Goal: Transaction & Acquisition: Obtain resource

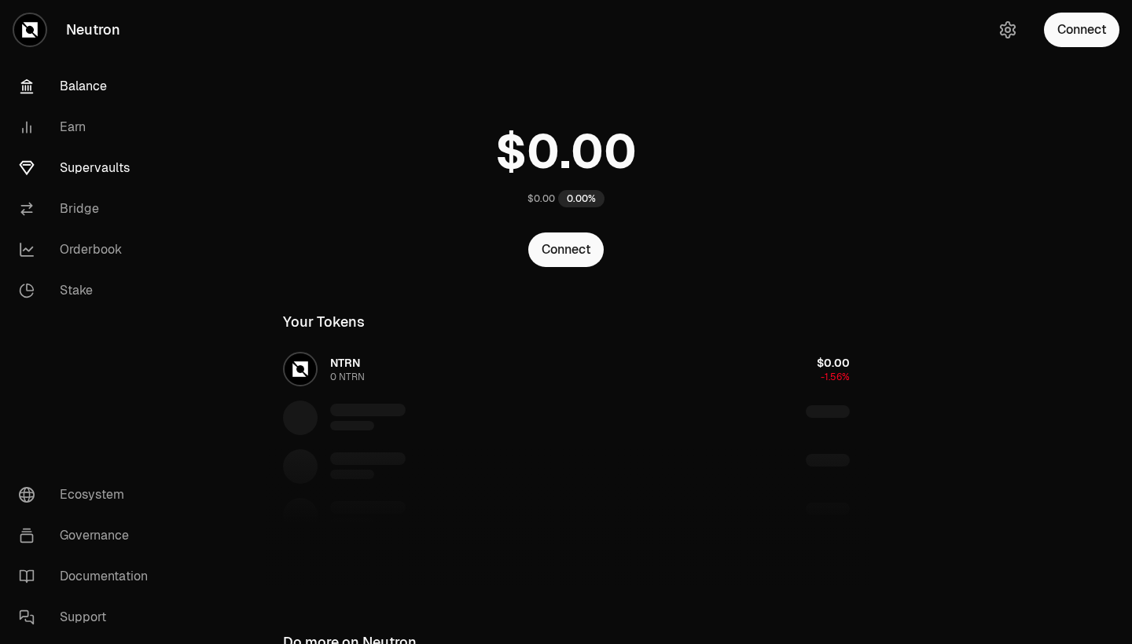
click at [107, 160] on link "Supervaults" at bounding box center [87, 168] width 163 height 41
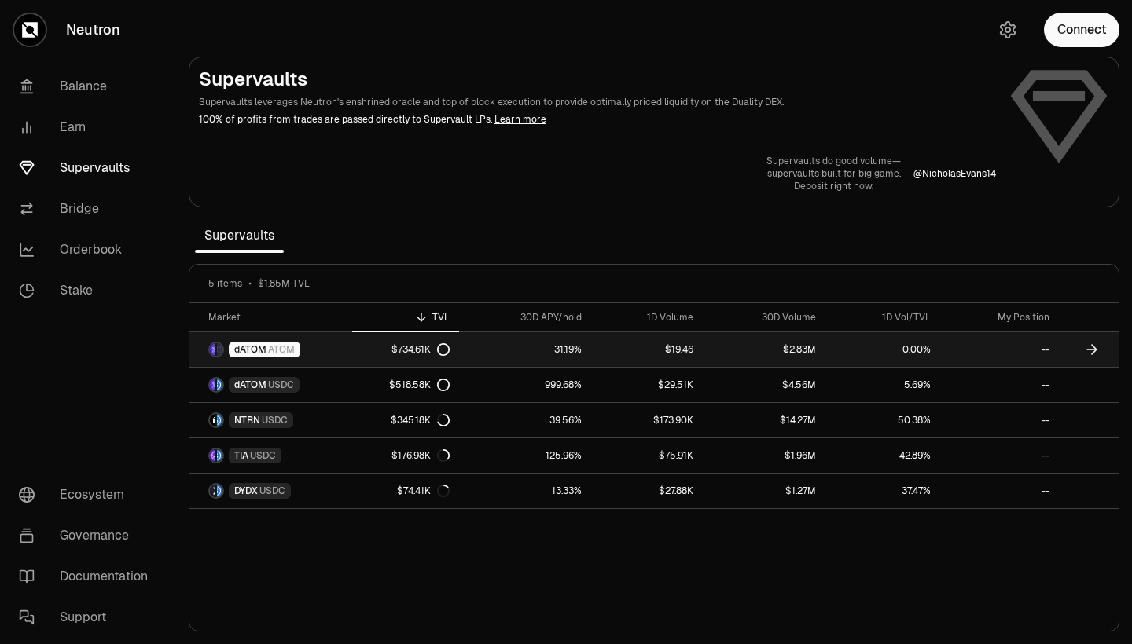
click at [503, 344] on link "31.19%" at bounding box center [525, 349] width 132 height 35
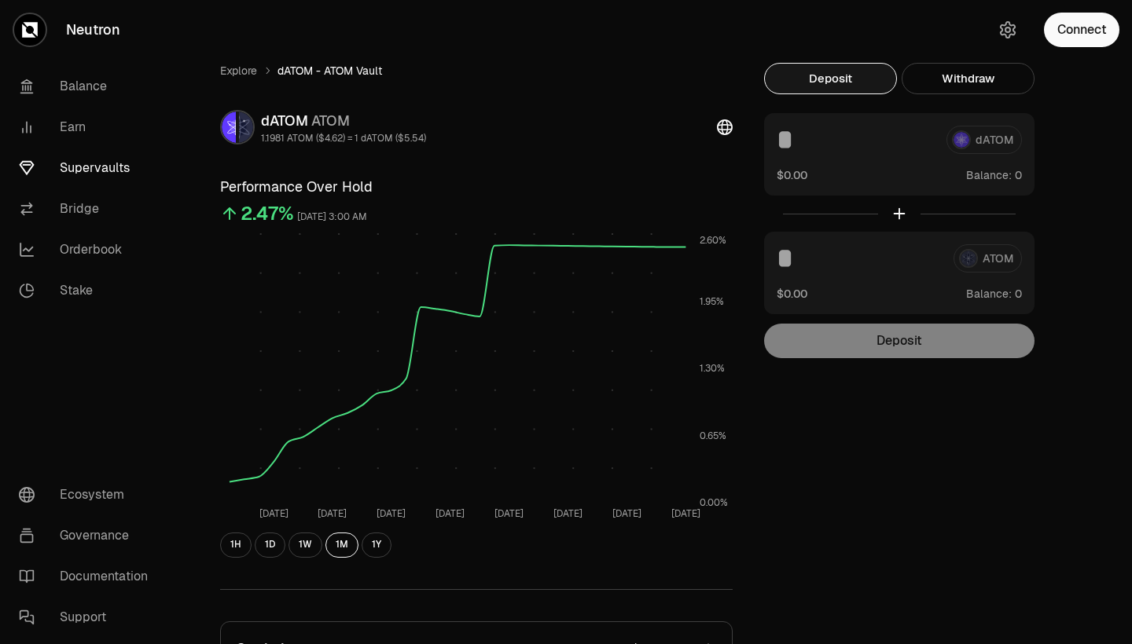
click at [860, 84] on button "Deposit" at bounding box center [830, 78] width 133 height 31
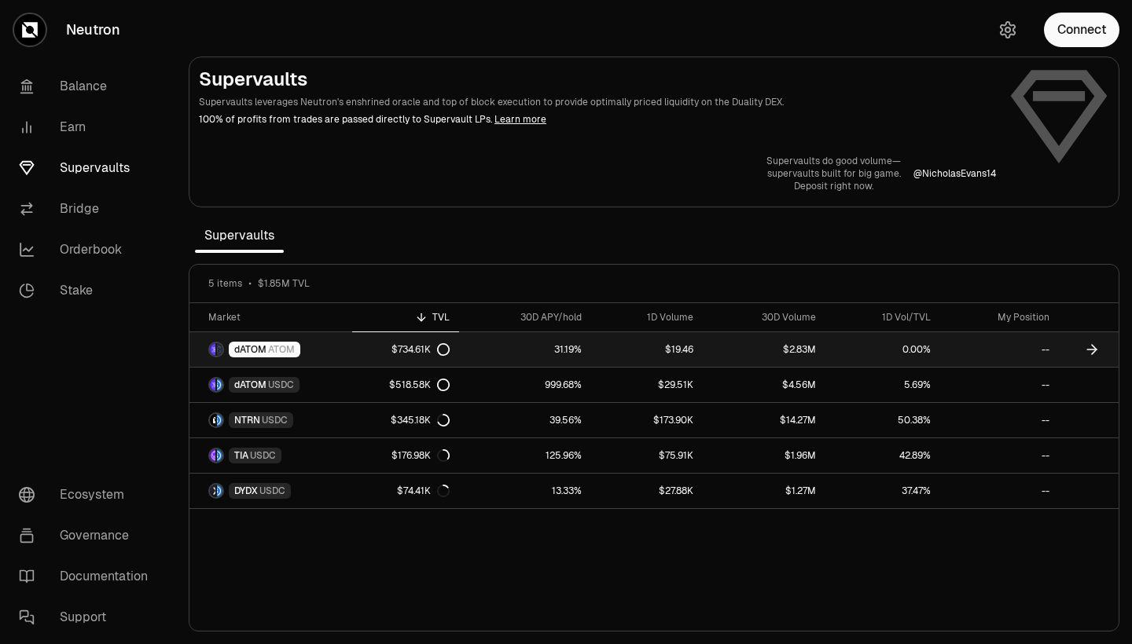
click at [383, 349] on link "$734.61K" at bounding box center [406, 349] width 108 height 35
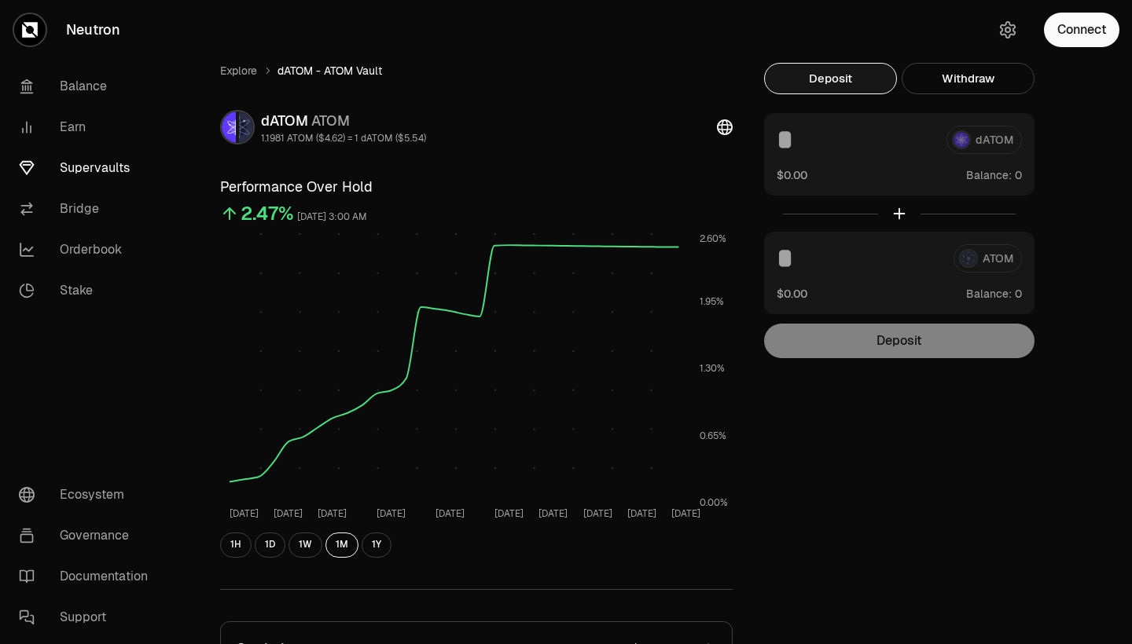
click at [820, 82] on button "Deposit" at bounding box center [830, 78] width 133 height 31
click at [853, 337] on div "Deposit" at bounding box center [899, 341] width 270 height 35
click at [949, 80] on button "Withdraw" at bounding box center [967, 78] width 133 height 31
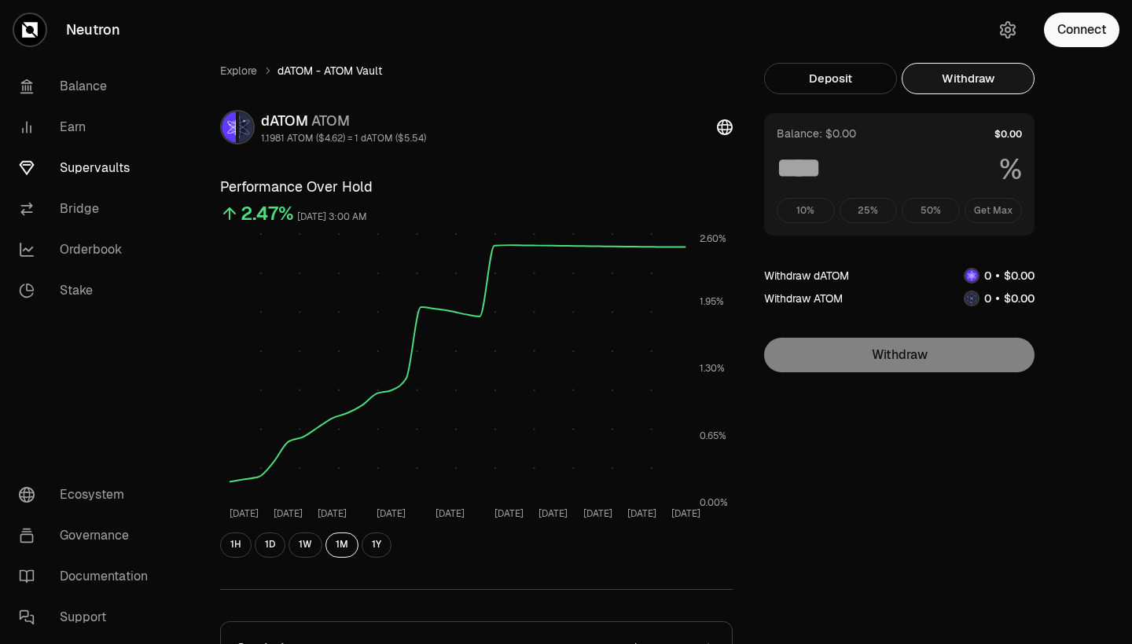
click at [916, 369] on div "Withdraw" at bounding box center [899, 355] width 270 height 35
click at [718, 130] on icon at bounding box center [725, 127] width 16 height 16
click at [354, 130] on div "dATOM ATOM" at bounding box center [343, 121] width 165 height 22
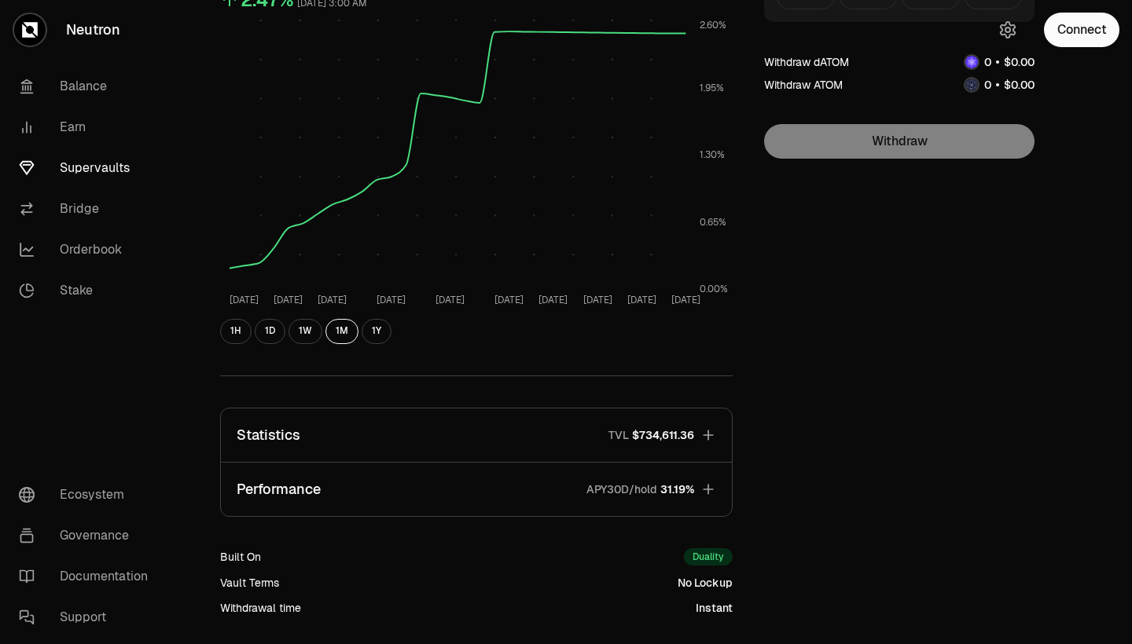
scroll to position [220, 0]
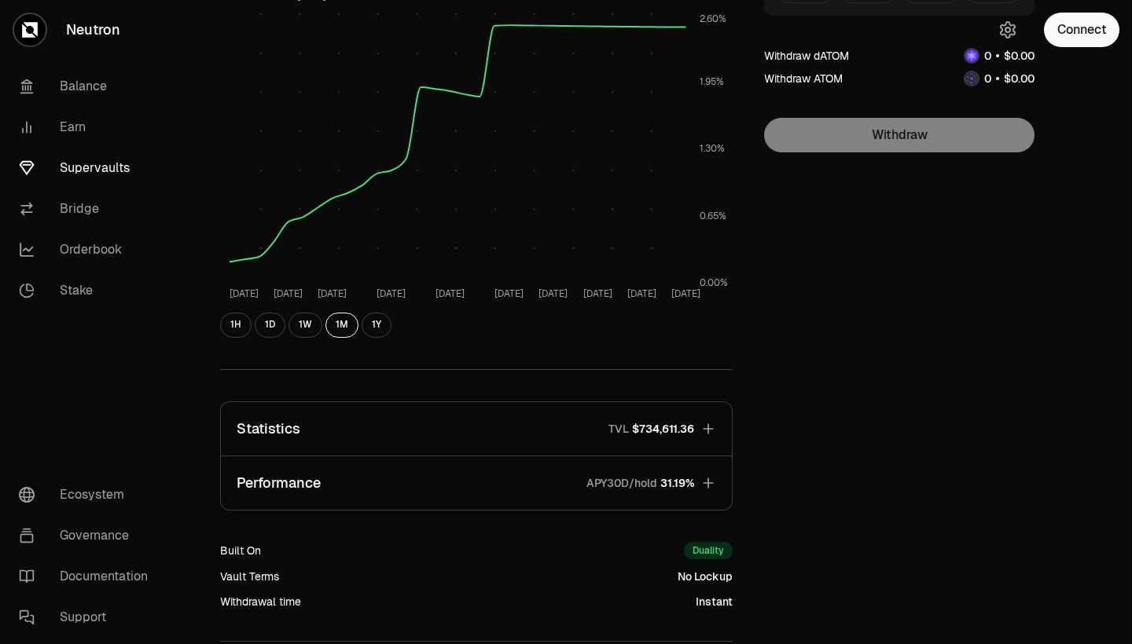
click at [706, 429] on icon "button" at bounding box center [708, 429] width 10 height 10
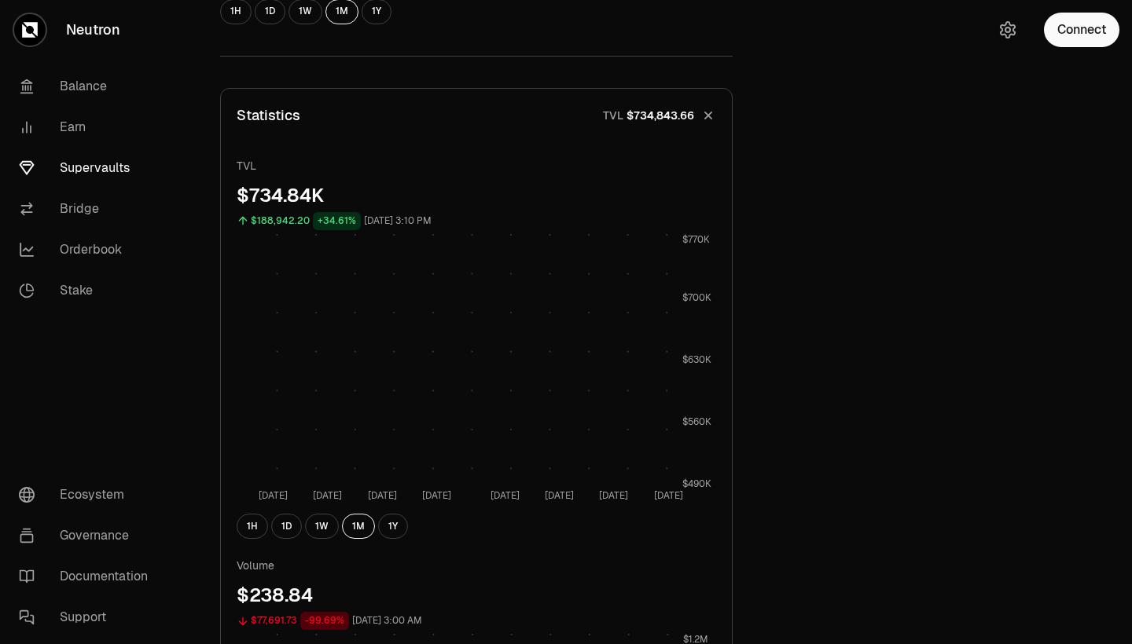
scroll to position [552, 0]
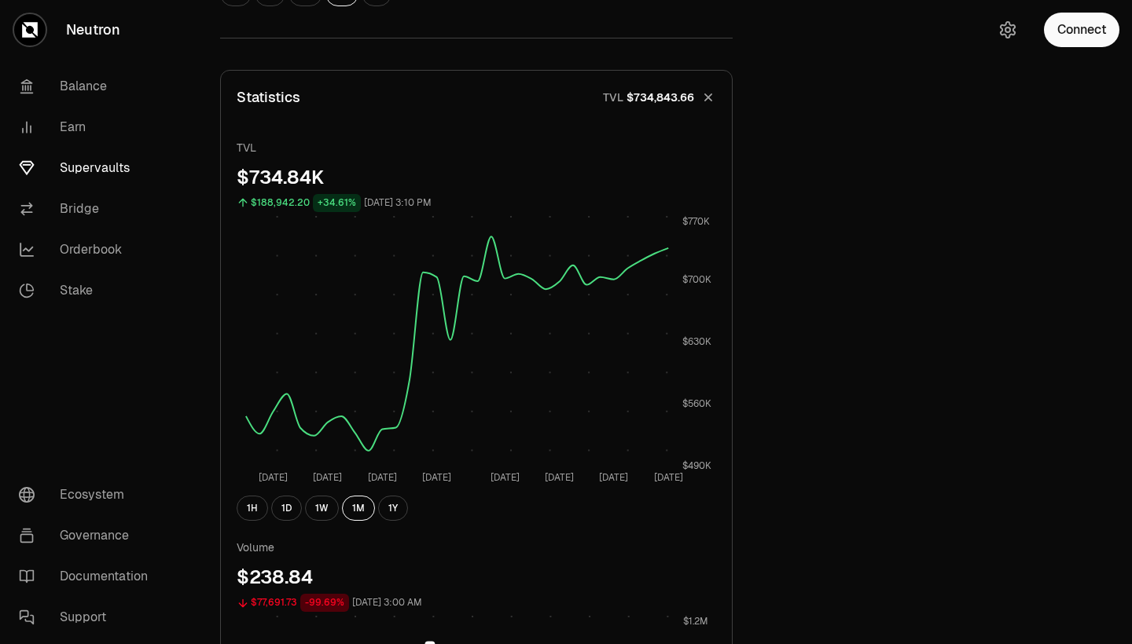
click at [708, 97] on icon "button" at bounding box center [708, 97] width 15 height 15
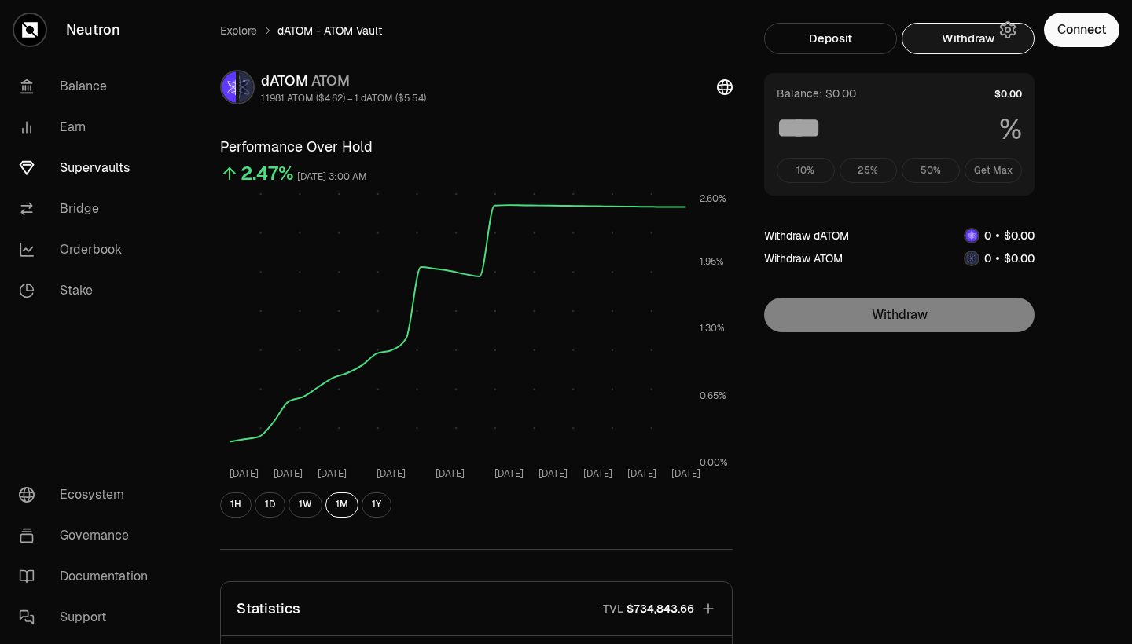
scroll to position [32, 0]
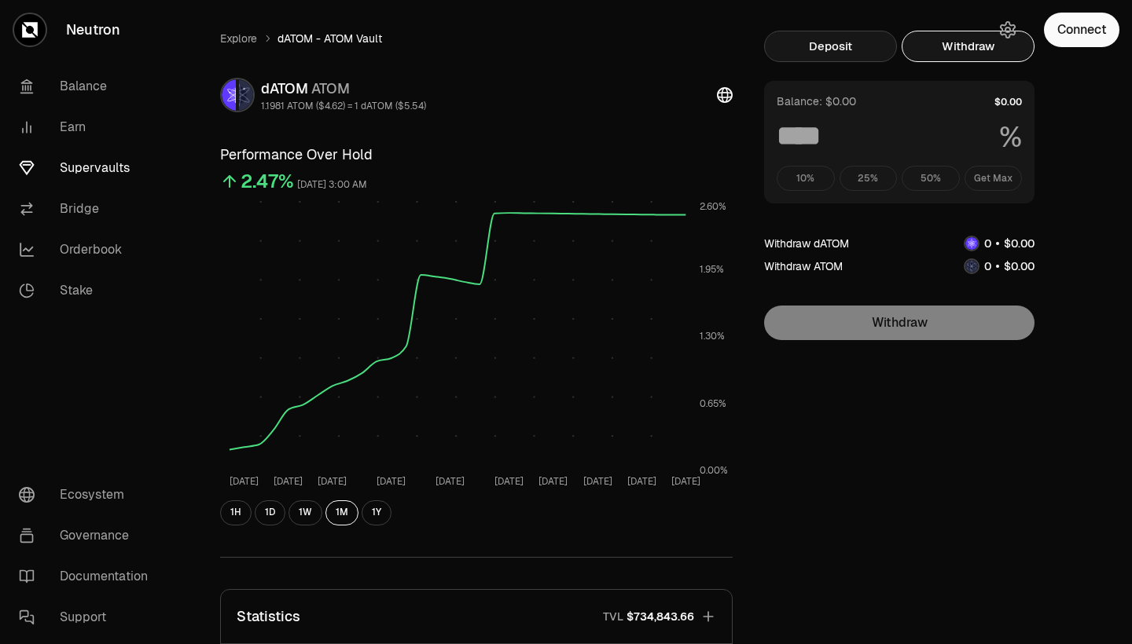
click at [857, 58] on button "Deposit" at bounding box center [830, 46] width 133 height 31
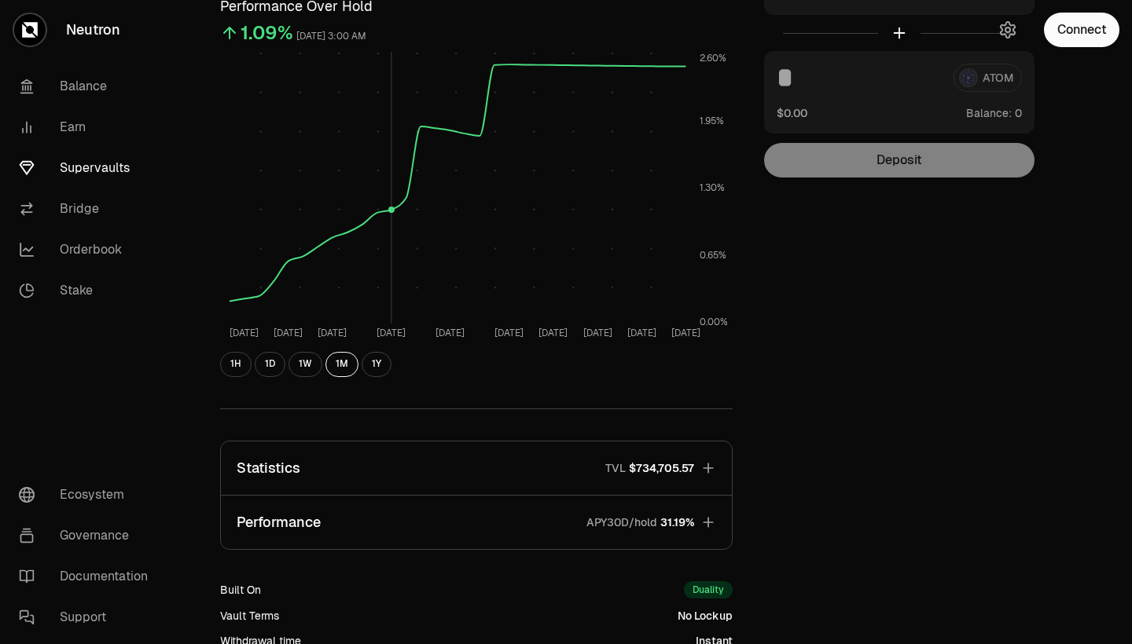
scroll to position [191, 0]
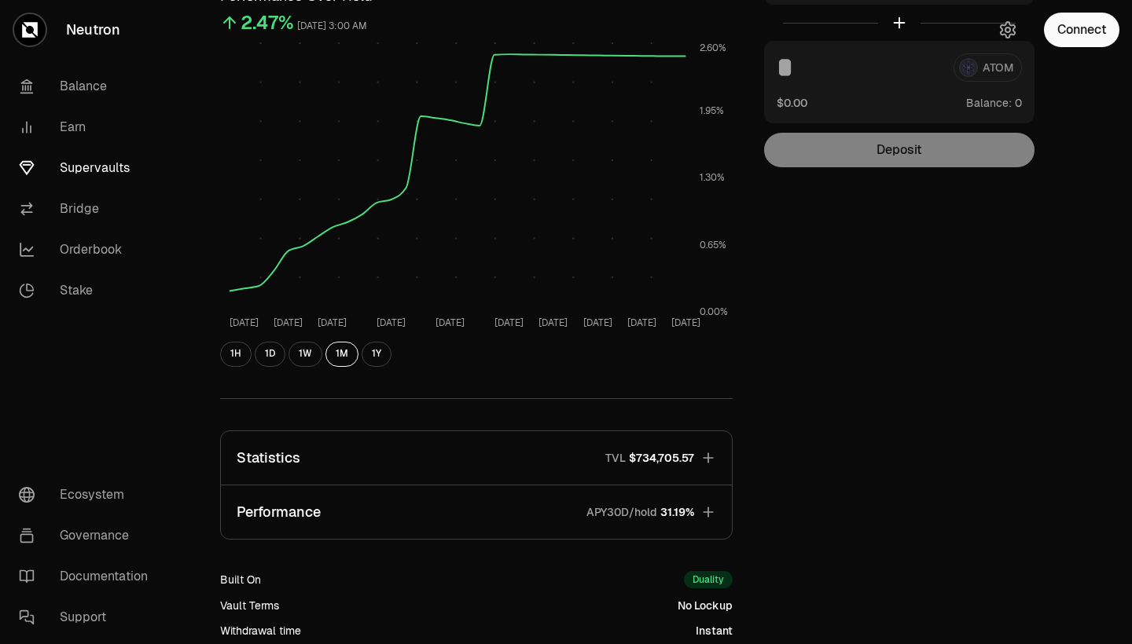
click at [396, 477] on button "Statistics TVL $734,705.57" at bounding box center [476, 457] width 511 height 53
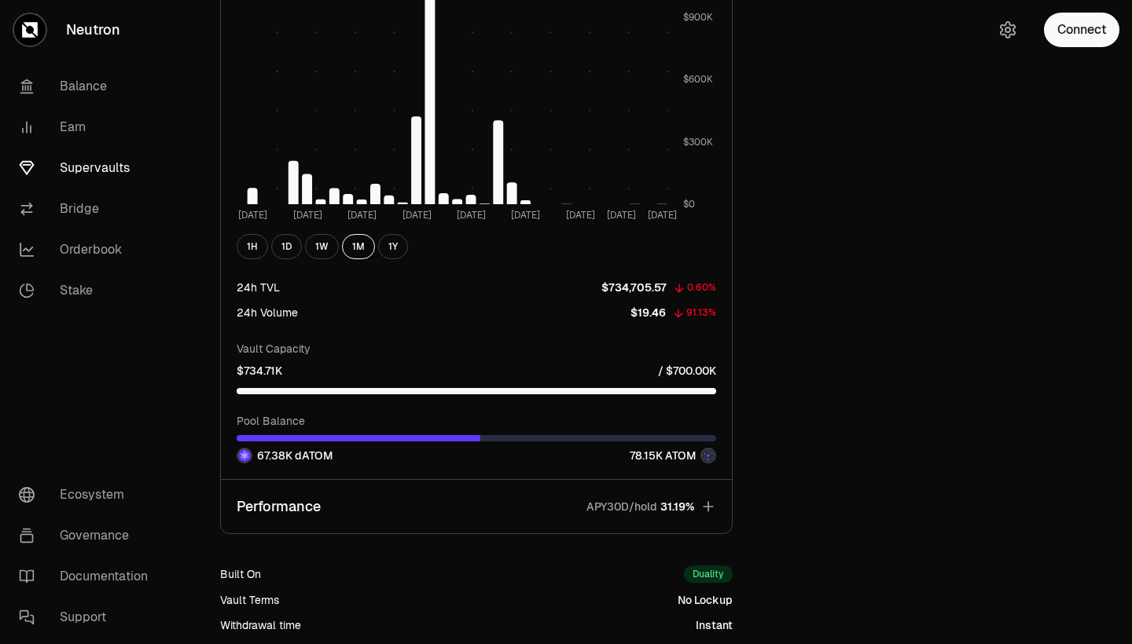
click at [388, 506] on button "Performance APY30D/hold 31.19%" at bounding box center [476, 506] width 511 height 53
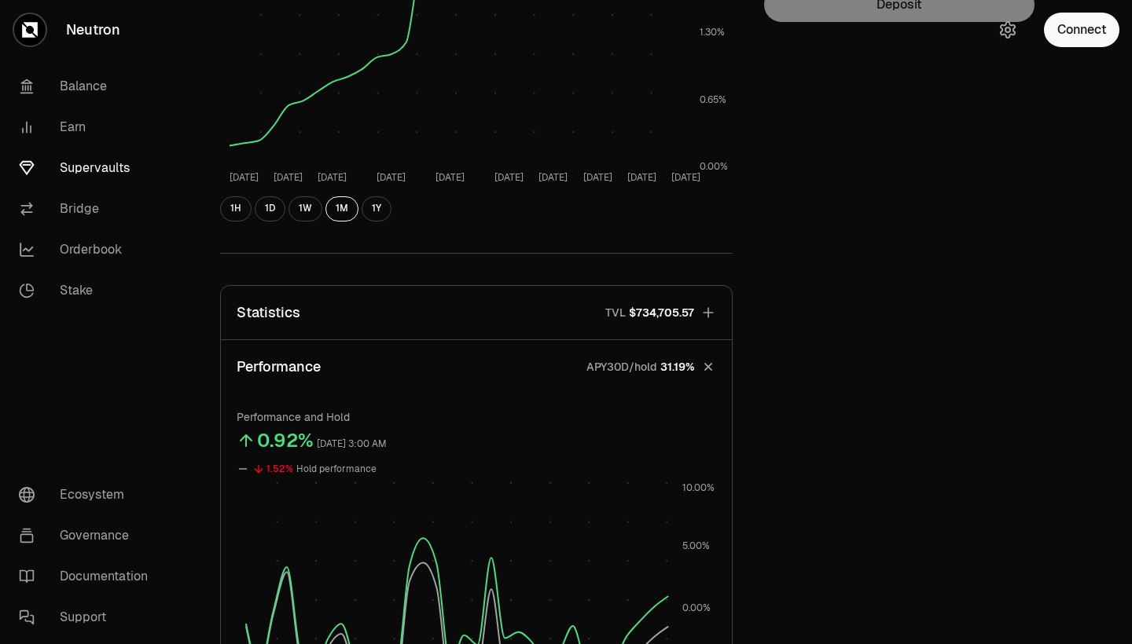
scroll to position [328, 0]
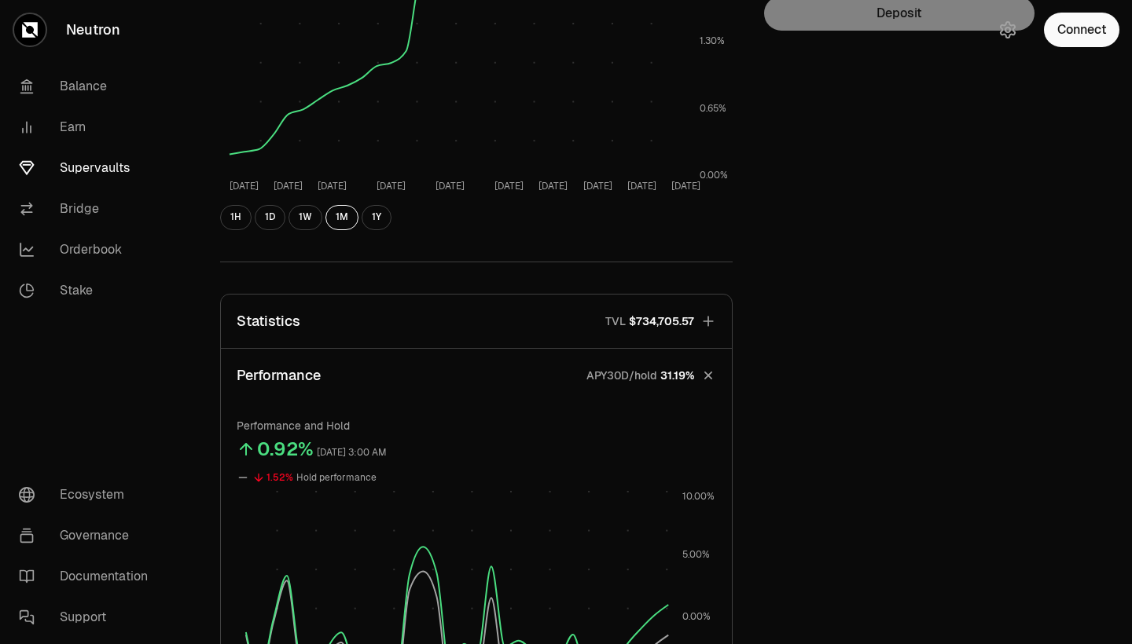
click at [423, 330] on button "Statistics TVL $734,705.57" at bounding box center [476, 321] width 511 height 53
